Goal: Information Seeking & Learning: Find specific fact

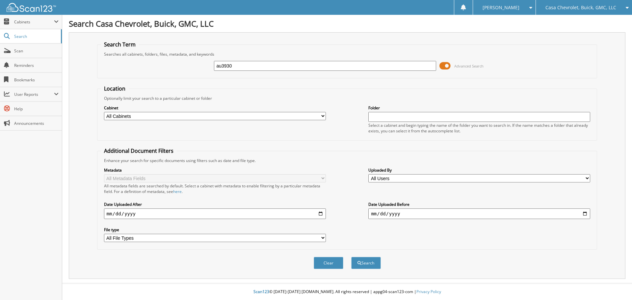
type input "au3930"
click at [351, 257] on button "Search" at bounding box center [366, 263] width 30 height 12
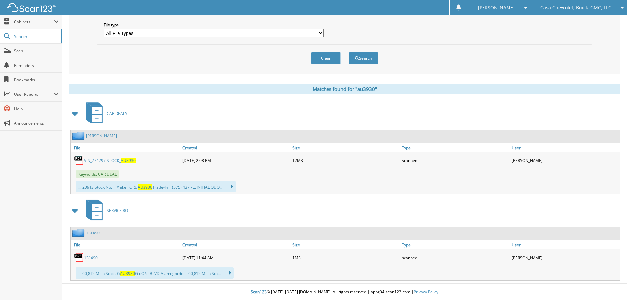
scroll to position [206, 0]
click at [130, 160] on span "AU3930" at bounding box center [128, 160] width 15 height 6
